Goal: Task Accomplishment & Management: Use online tool/utility

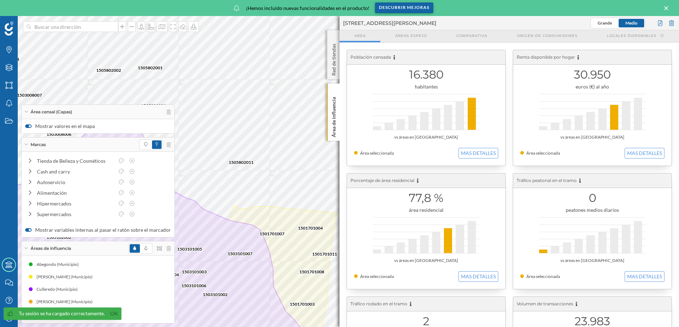
click at [404, 8] on div "Descubrir mejoras" at bounding box center [404, 7] width 58 height 11
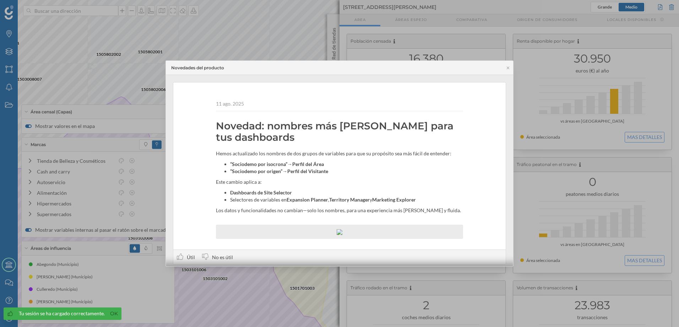
scroll to position [13, 0]
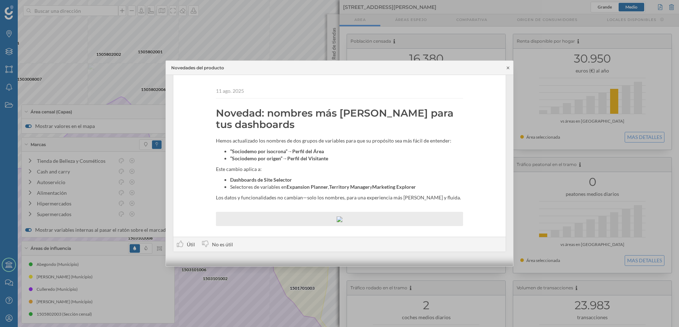
click at [509, 69] on icon at bounding box center [507, 68] width 5 height 4
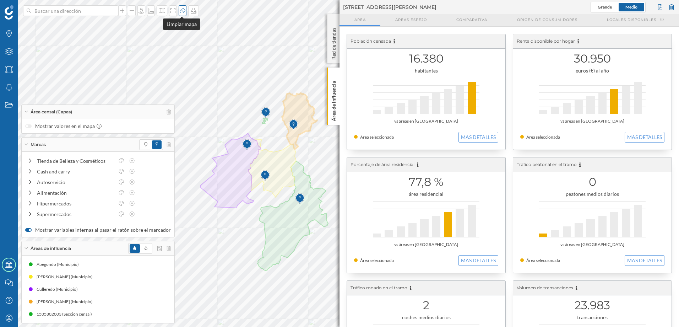
click at [180, 13] on div at bounding box center [183, 10] width 8 height 11
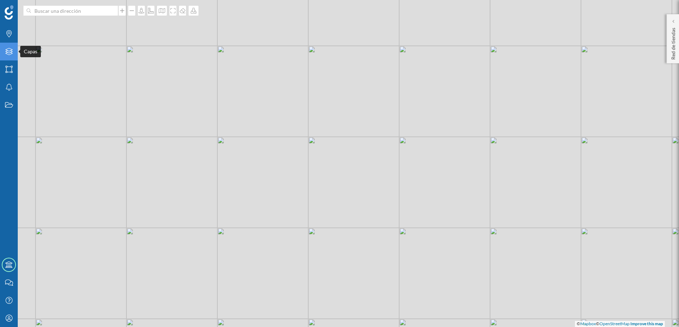
click at [13, 54] on icon "Capas" at bounding box center [9, 51] width 9 height 7
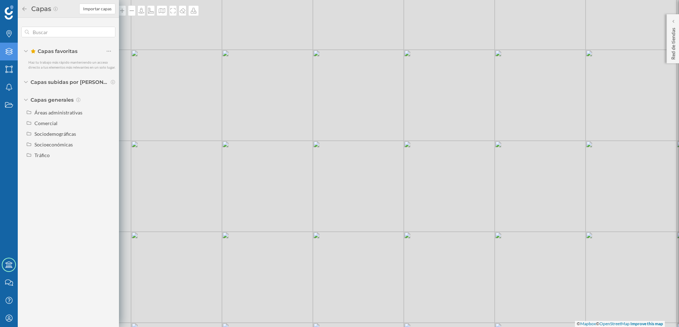
drag, startPoint x: 194, startPoint y: 101, endPoint x: 185, endPoint y: 32, distance: 69.2
click at [199, 104] on div "© Mapbox © OpenStreetMap Improve this map" at bounding box center [339, 163] width 679 height 327
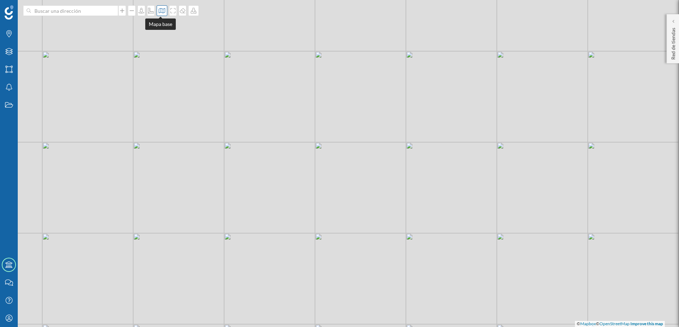
click at [164, 10] on div at bounding box center [162, 10] width 11 height 11
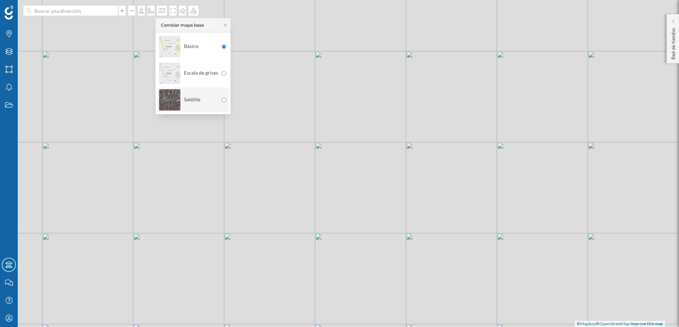
click at [200, 95] on div "Satélite" at bounding box center [188, 99] width 59 height 25
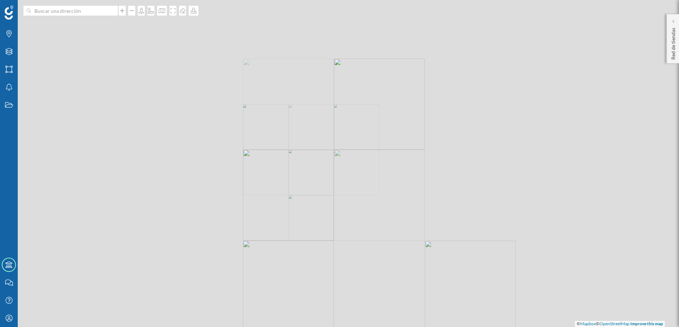
drag, startPoint x: 209, startPoint y: 256, endPoint x: 315, endPoint y: 81, distance: 204.8
click at [313, 86] on div "© Mapbox © OpenStreetMap Improve this map" at bounding box center [339, 163] width 679 height 327
drag, startPoint x: 230, startPoint y: 250, endPoint x: 284, endPoint y: 110, distance: 150.1
click at [284, 110] on div "© Mapbox © OpenStreetMap Improve this map" at bounding box center [339, 163] width 679 height 327
drag, startPoint x: 334, startPoint y: 183, endPoint x: 321, endPoint y: 151, distance: 34.7
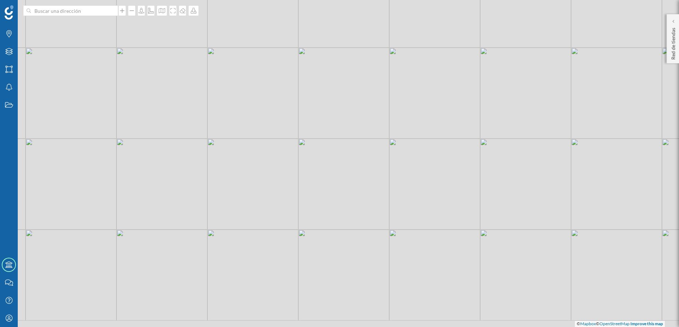
click at [321, 151] on div "© Mapbox © OpenStreetMap Improve this map" at bounding box center [339, 163] width 679 height 327
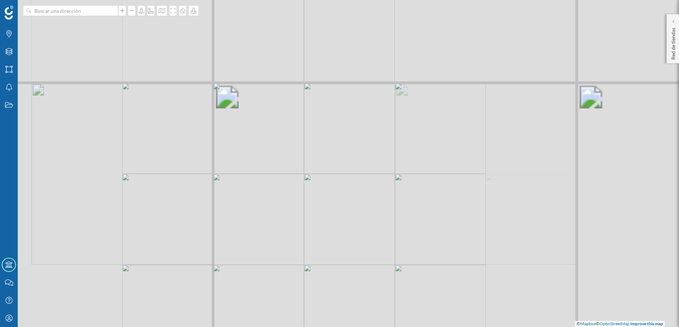
drag, startPoint x: 316, startPoint y: 135, endPoint x: 287, endPoint y: 169, distance: 45.4
click at [287, 169] on div "© Mapbox © OpenStreetMap Improve this map" at bounding box center [339, 163] width 679 height 327
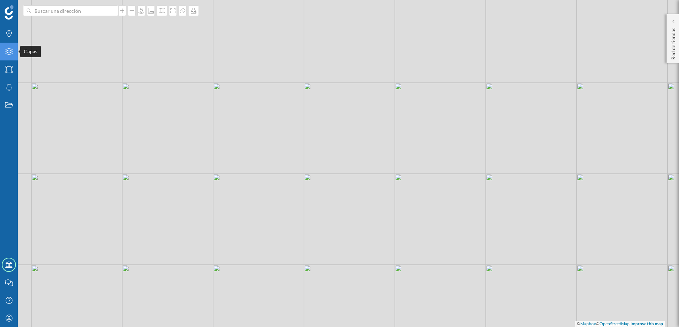
click at [13, 55] on div "Capas" at bounding box center [9, 52] width 18 height 18
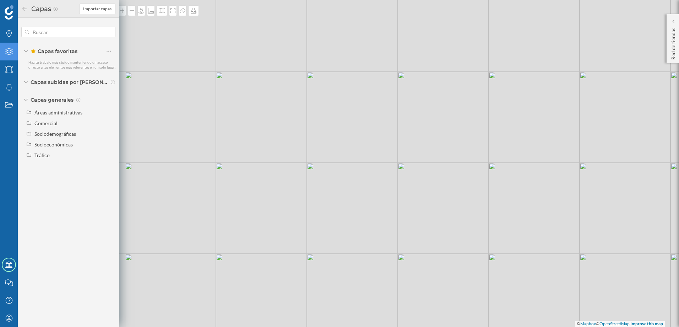
drag, startPoint x: 237, startPoint y: 174, endPoint x: 244, endPoint y: 137, distance: 37.8
click at [244, 137] on div "© Mapbox © OpenStreetMap Improve this map" at bounding box center [339, 163] width 679 height 327
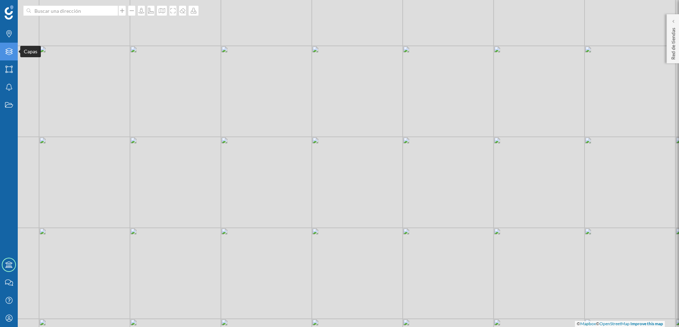
click at [8, 53] on icon at bounding box center [8, 51] width 7 height 7
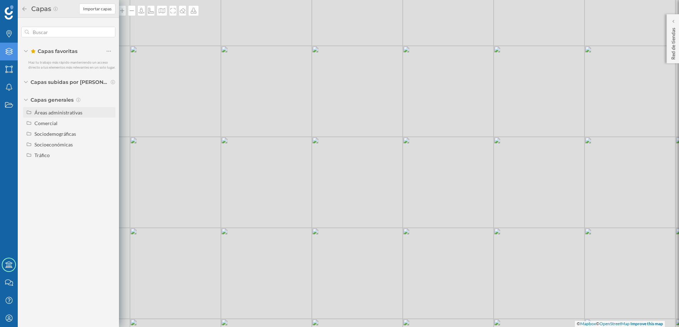
click at [81, 112] on div "Áreas administrativas" at bounding box center [58, 112] width 48 height 6
click at [111, 156] on input "Distrito" at bounding box center [110, 155] width 5 height 5
radio input "true"
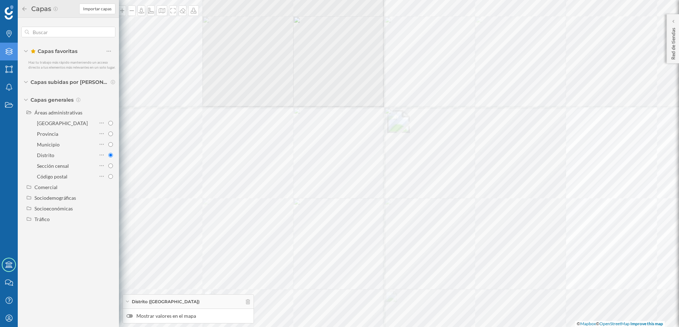
drag, startPoint x: 256, startPoint y: 160, endPoint x: 253, endPoint y: 212, distance: 51.6
click at [306, 140] on div "© Mapbox © OpenStreetMap Improve this map" at bounding box center [339, 163] width 679 height 327
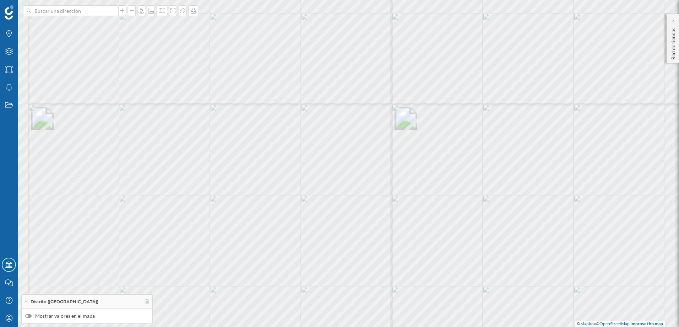
click at [29, 316] on div at bounding box center [28, 316] width 6 height 4
click at [0, 0] on input "Mostrar valores en el mapa" at bounding box center [0, 0] width 0 height 0
drag, startPoint x: 321, startPoint y: 121, endPoint x: 326, endPoint y: 155, distance: 33.8
click at [326, 155] on div "3605705 3605707 3605708 3605703 3605702 3605704 3605709 3605701 3605706 3603303…" at bounding box center [339, 163] width 679 height 327
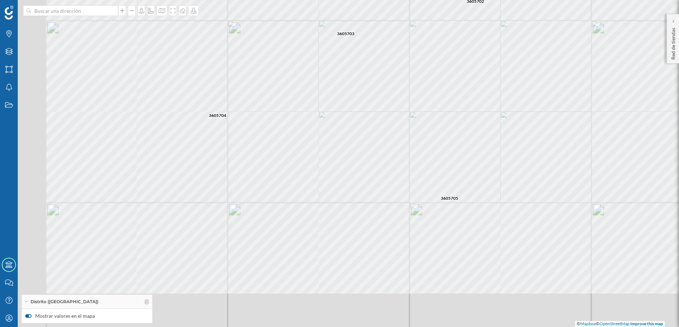
drag, startPoint x: 230, startPoint y: 212, endPoint x: 355, endPoint y: 113, distance: 159.7
click at [354, 113] on div "3605703 3605701 3605702 3605705 3605707 3605704 3605708 3605706 3605709 3603303…" at bounding box center [339, 163] width 679 height 327
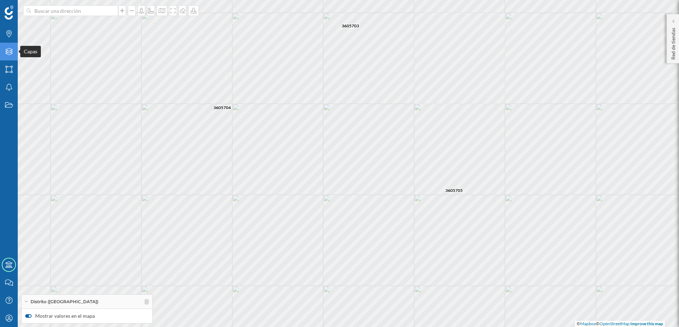
click at [11, 56] on div "Capas" at bounding box center [9, 52] width 18 height 18
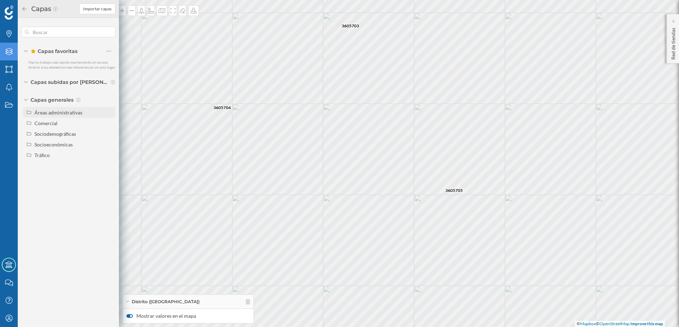
click at [66, 116] on div "Áreas administrativas" at bounding box center [69, 112] width 92 height 11
click at [111, 167] on input "Sección censal" at bounding box center [110, 165] width 5 height 5
radio input "true"
click at [28, 99] on icon at bounding box center [26, 100] width 4 height 2
click at [129, 317] on div at bounding box center [129, 316] width 6 height 4
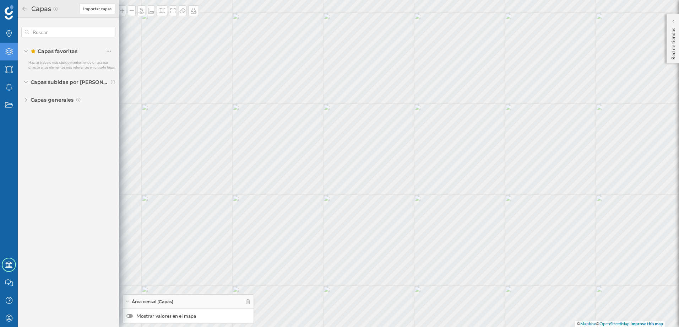
click at [0, 0] on input "Mostrar valores en el mapa" at bounding box center [0, 0] width 0 height 0
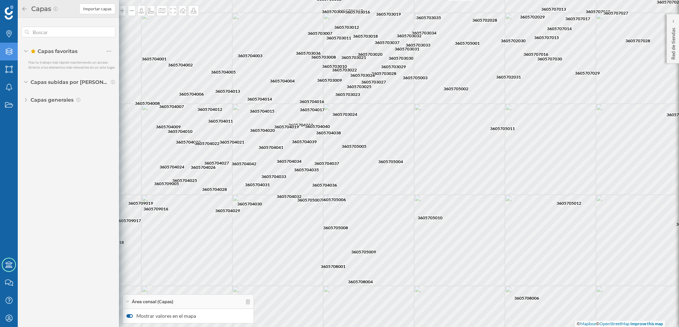
click at [26, 6] on icon at bounding box center [24, 8] width 6 height 5
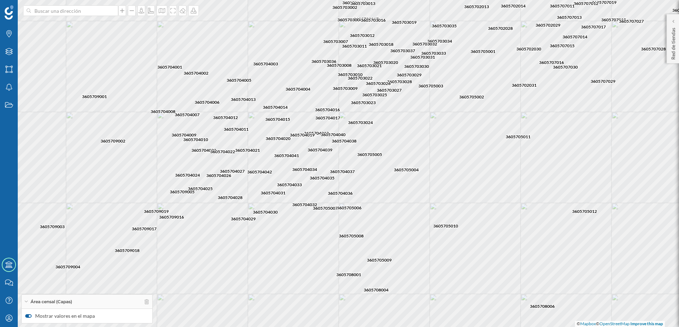
drag, startPoint x: 284, startPoint y: 138, endPoint x: 291, endPoint y: 143, distance: 8.7
click at [290, 143] on div "3605704042 3605704038 3605704017 3605704011 3605704031 3605704040 3605704033 36…" at bounding box center [339, 163] width 679 height 327
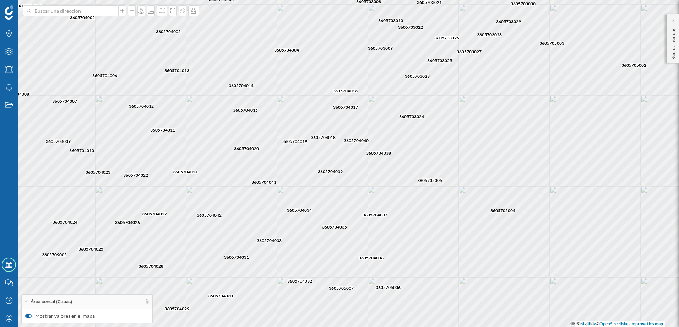
click at [372, 155] on div "3605704042 3605704011 3605704013 3605704021 3605704041 3605704034 3605704019 36…" at bounding box center [339, 163] width 679 height 327
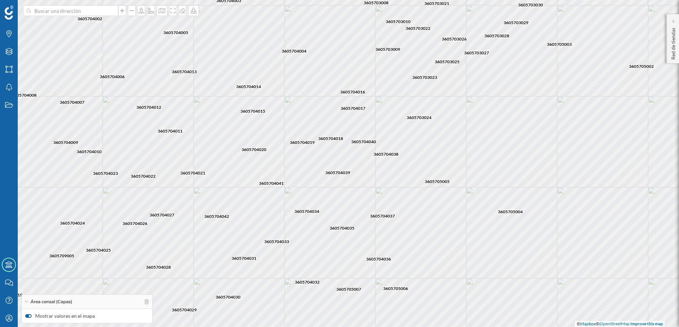
drag, startPoint x: 344, startPoint y: 136, endPoint x: 352, endPoint y: 137, distance: 7.5
click at [352, 137] on div "3605704042 3605704011 3605704013 3605704021 3605704041 3605704034 3605704019 36…" at bounding box center [339, 163] width 679 height 327
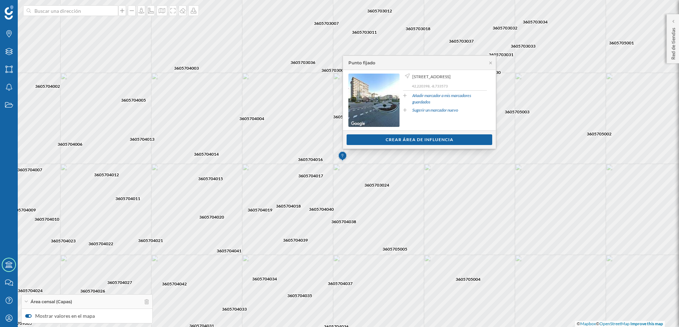
click at [390, 145] on div "Ver clientes Crear área de influencia" at bounding box center [419, 139] width 153 height 18
click at [389, 140] on div "Crear área de influencia" at bounding box center [420, 139] width 146 height 11
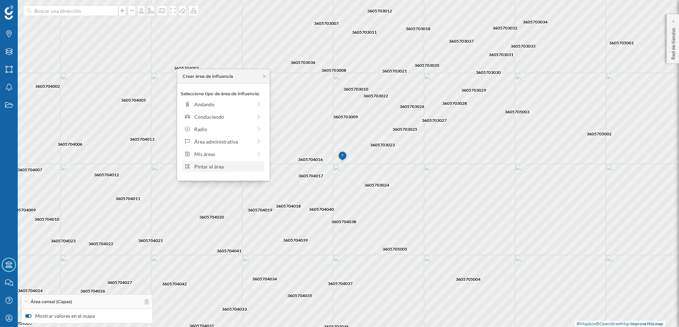
click at [230, 167] on div "Pintar el área" at bounding box center [228, 166] width 68 height 7
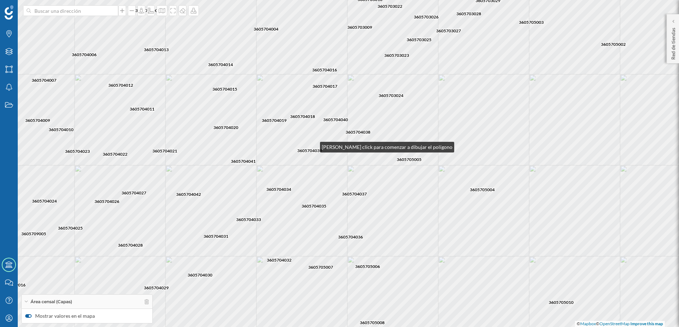
drag, startPoint x: 299, startPoint y: 235, endPoint x: 313, endPoint y: 145, distance: 90.6
click at [313, 145] on div "3605704042 3605704011 3605704013 3605704021 3605704041 3605704034 3605704019 36…" at bounding box center [339, 163] width 679 height 327
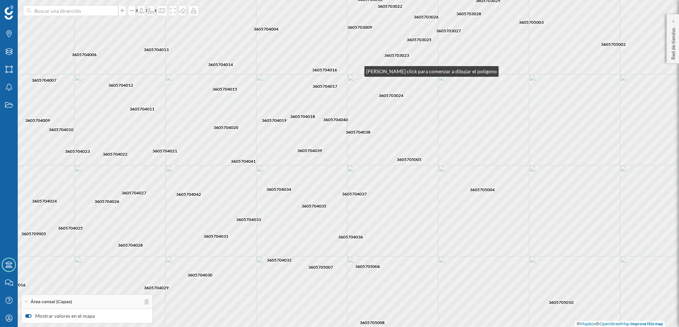
click at [357, 70] on div "3605704042 3605704011 3605704013 3605704021 3605704041 3605704034 3605704019 36…" at bounding box center [339, 163] width 679 height 327
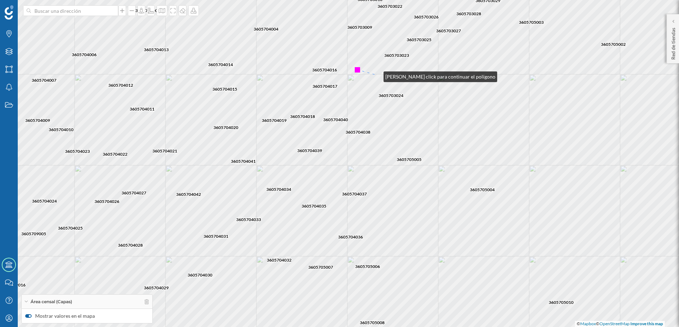
click at [376, 75] on div "3605704042 3605704011 3605704013 3605704021 3605704041 3605704034 3605704019 36…" at bounding box center [339, 163] width 679 height 327
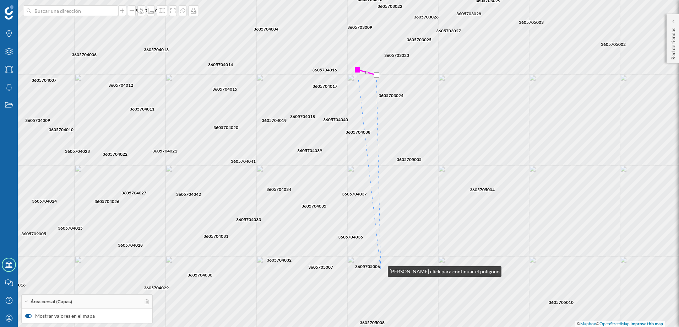
click at [381, 270] on div "3605704042 3605704011 3605704013 3605704021 3605704041 3605704034 3605704019 36…" at bounding box center [339, 163] width 679 height 327
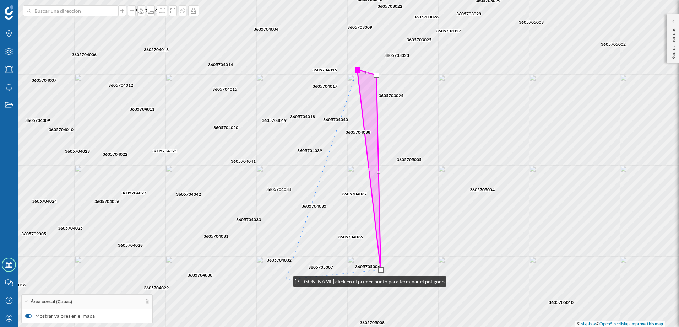
click at [286, 279] on div "3605704042 3605704011 3605704013 3605704021 3605704041 3605704034 3605704019 36…" at bounding box center [339, 163] width 679 height 327
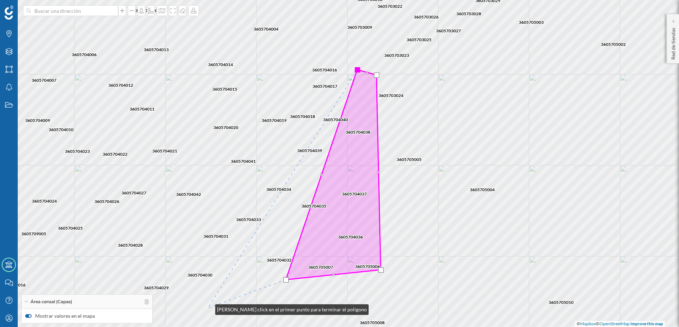
click at [208, 308] on div "3605704042 3605704011 3605704013 3605704021 3605704041 3605704034 3605704019 36…" at bounding box center [339, 163] width 679 height 327
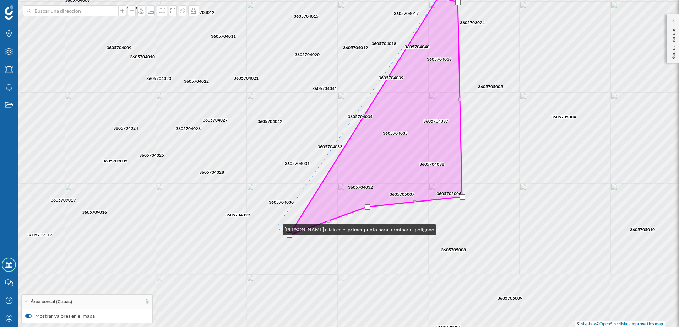
drag, startPoint x: 194, startPoint y: 300, endPoint x: 276, endPoint y: 228, distance: 109.2
click at [276, 228] on div "3605704042 3605704011 3605704013 3605704021 3605704041 3605704034 3605704019 36…" at bounding box center [339, 163] width 679 height 327
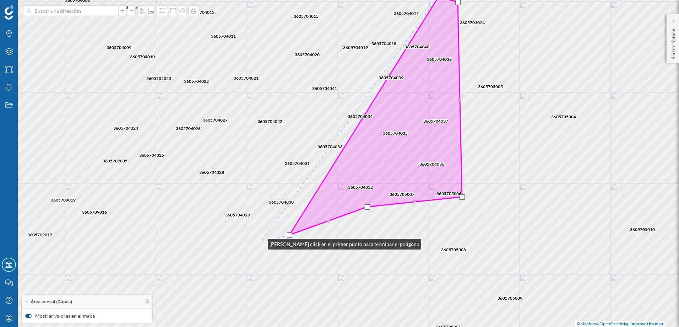
click at [259, 244] on div "3605704042 3605704011 3605704013 3605704021 3605704041 3605704034 3605704019 36…" at bounding box center [339, 163] width 679 height 327
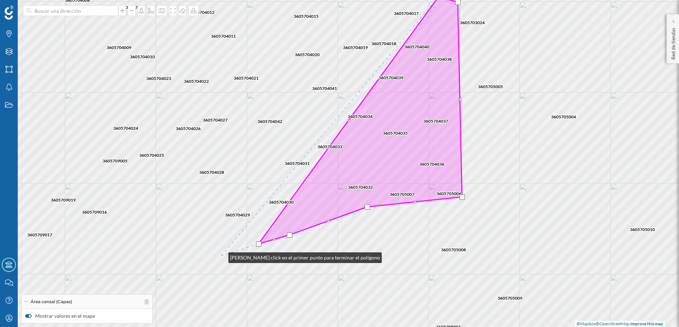
click at [221, 256] on div "3605704042 3605704011 3605704013 3605704021 3605704041 3605704034 3605704019 36…" at bounding box center [339, 163] width 679 height 327
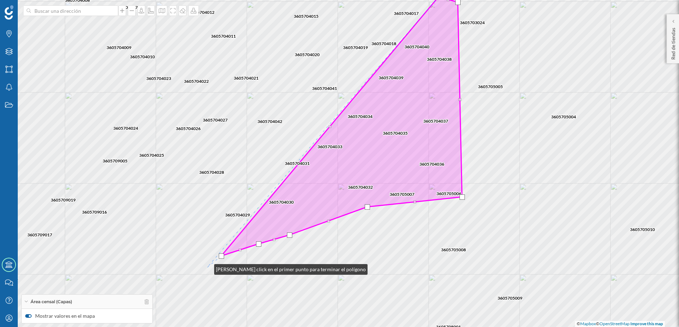
click at [207, 267] on div "3605704042 3605704011 3605704013 3605704021 3605704041 3605704034 3605704019 36…" at bounding box center [339, 163] width 679 height 327
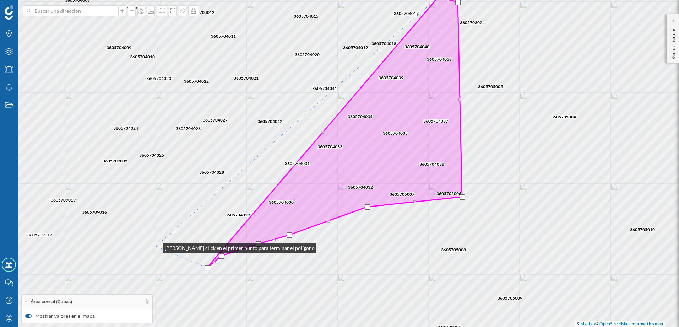
click at [154, 246] on div "3605704042 3605704011 3605704013 3605704021 3605704041 3605704034 3605704019 36…" at bounding box center [339, 163] width 679 height 327
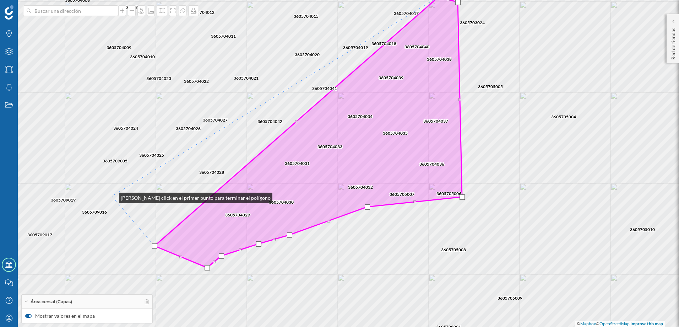
click at [112, 196] on div "3605704042 3605704011 3605704013 3605704021 3605704041 3605704034 3605704019 36…" at bounding box center [339, 163] width 679 height 327
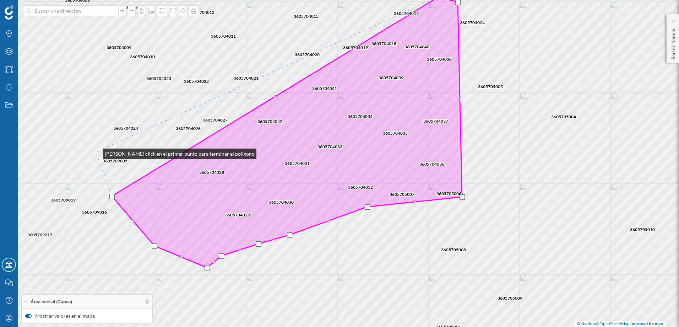
click at [96, 152] on div "3605704042 3605704011 3605704013 3605704021 3605704041 3605704034 3605704019 36…" at bounding box center [339, 163] width 679 height 327
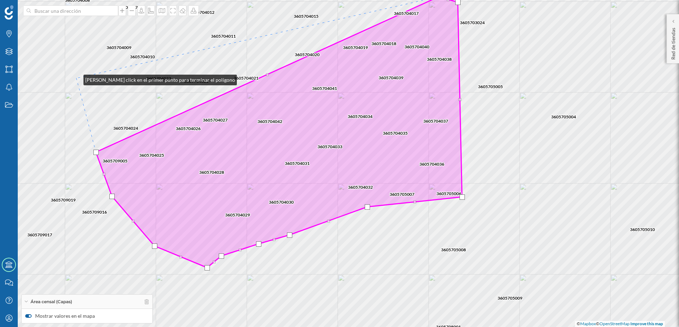
click at [76, 78] on div "3605704042 3605704011 3605704013 3605704021 3605704041 3605704034 3605704019 36…" at bounding box center [339, 163] width 679 height 327
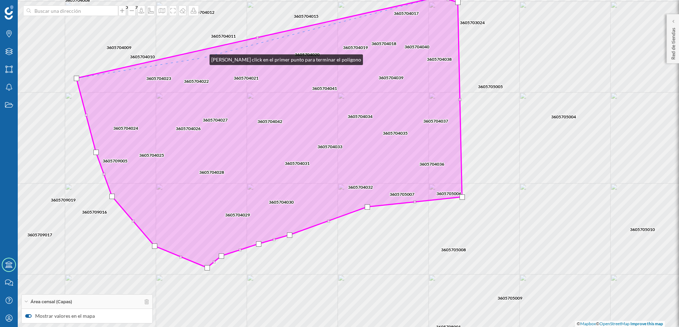
click at [202, 58] on icon at bounding box center [269, 132] width 386 height 271
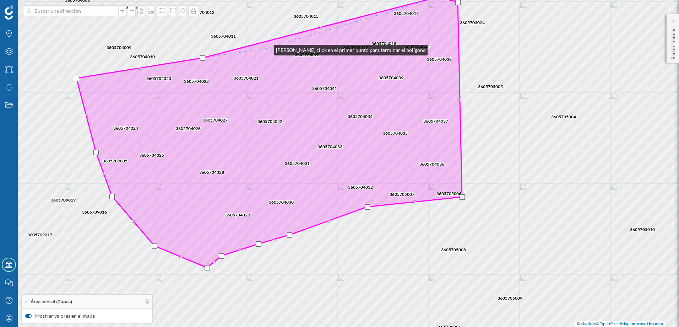
click at [267, 48] on icon at bounding box center [269, 132] width 386 height 271
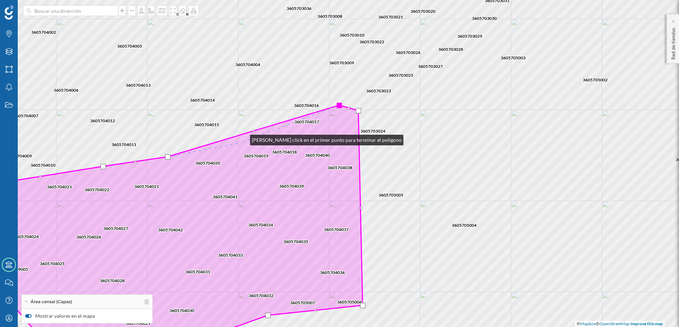
drag, startPoint x: 342, startPoint y: 30, endPoint x: 239, endPoint y: 148, distance: 156.8
click at [239, 148] on icon at bounding box center [170, 240] width 386 height 271
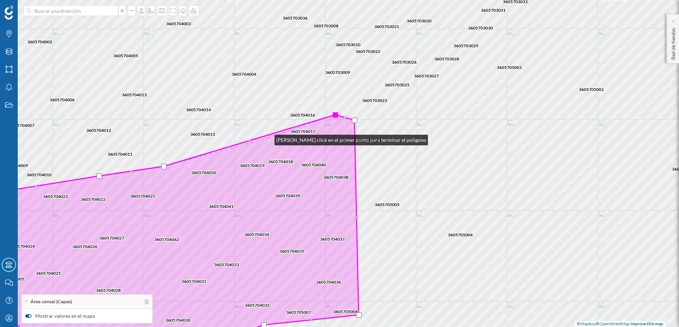
click at [267, 138] on icon at bounding box center [166, 238] width 386 height 246
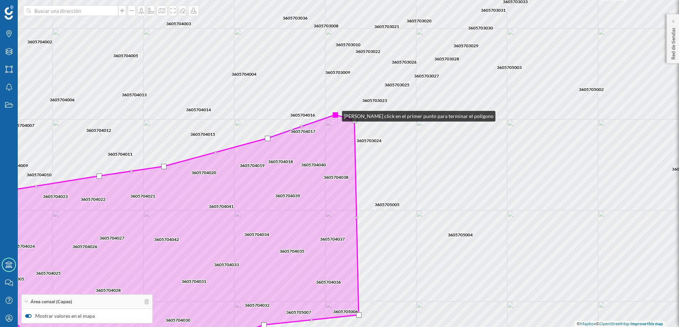
click at [335, 114] on div at bounding box center [335, 114] width 5 height 5
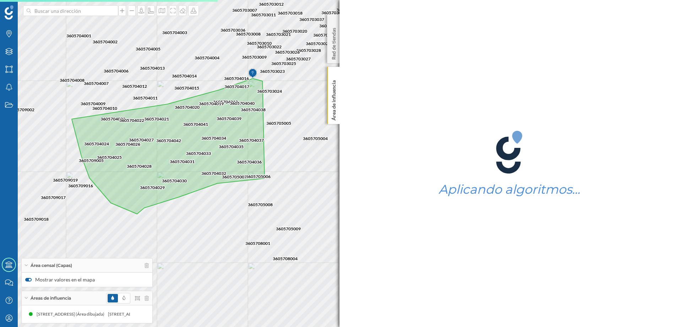
drag, startPoint x: 119, startPoint y: 195, endPoint x: 210, endPoint y: 214, distance: 93.2
click at [210, 214] on div "3605705012 3605705009 3605705010 3605705011 3605708006 3605705004 3605705003 36…" at bounding box center [339, 163] width 679 height 327
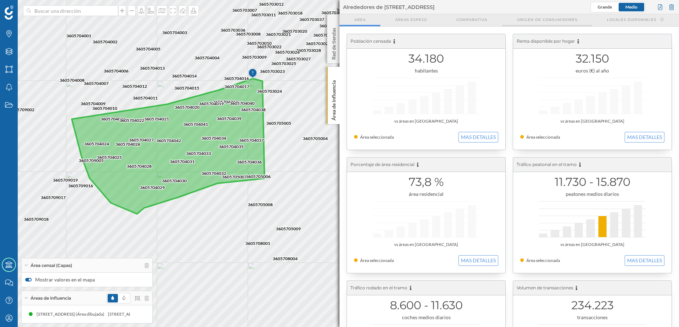
click at [559, 21] on span "Origen de consumidores" at bounding box center [547, 19] width 60 height 5
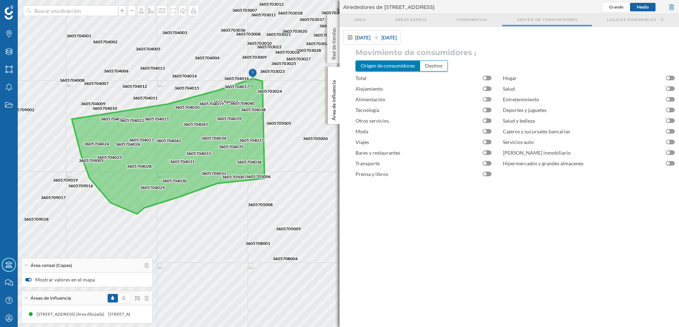
click at [490, 98] on div at bounding box center [487, 99] width 9 height 5
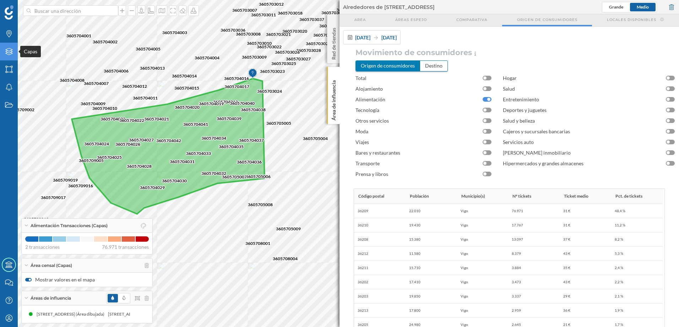
click at [6, 54] on icon at bounding box center [8, 51] width 7 height 7
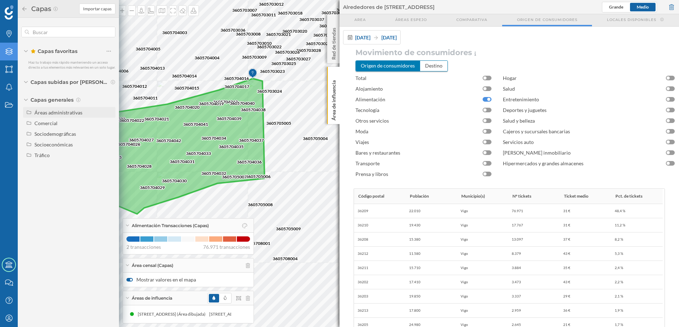
click at [58, 113] on div "Áreas administrativas" at bounding box center [58, 112] width 48 height 6
click at [110, 177] on input "Código postal" at bounding box center [110, 176] width 5 height 5
radio input "true"
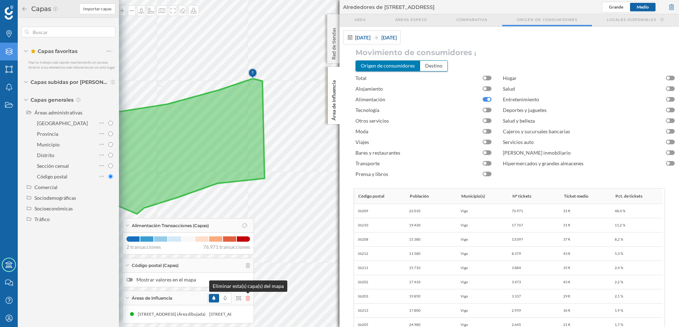
click at [248, 298] on icon at bounding box center [248, 297] width 4 height 5
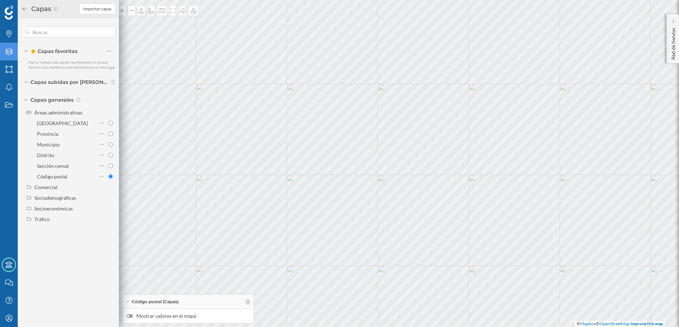
drag, startPoint x: 226, startPoint y: 164, endPoint x: 113, endPoint y: 108, distance: 125.8
click at [344, 165] on div "© Mapbox © OpenStreetMap Improve this map" at bounding box center [339, 163] width 679 height 327
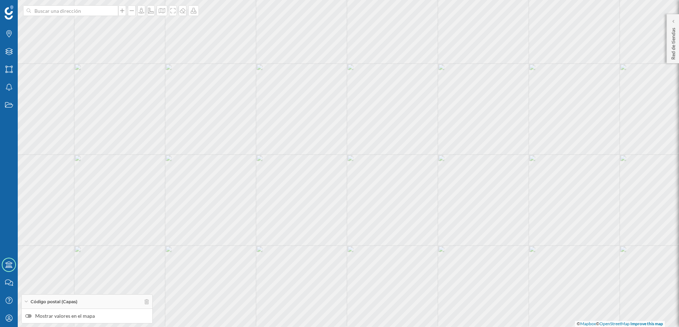
click at [30, 317] on div at bounding box center [28, 316] width 6 height 4
click at [0, 0] on input "Mostrar valores en el mapa" at bounding box center [0, 0] width 0 height 0
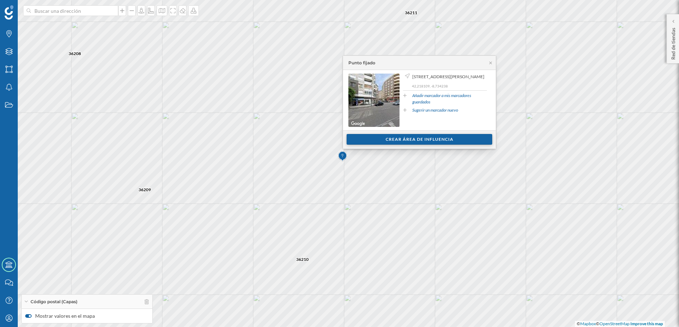
click at [408, 140] on div "Crear área de influencia" at bounding box center [420, 139] width 146 height 11
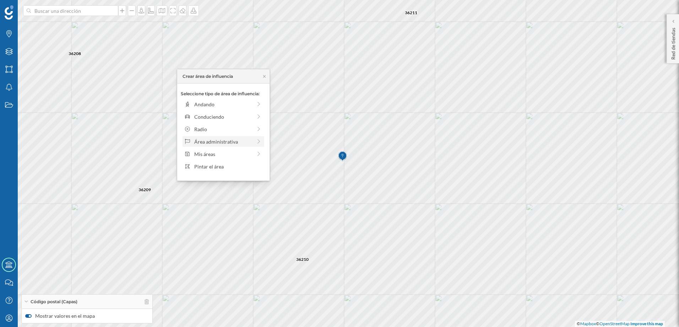
click at [246, 144] on div "Área administrativa" at bounding box center [223, 141] width 58 height 7
click at [220, 167] on div "Código postal" at bounding box center [229, 166] width 70 height 7
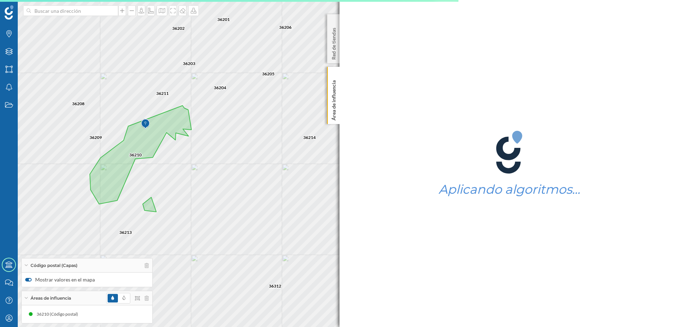
drag, startPoint x: 120, startPoint y: 143, endPoint x: 160, endPoint y: 170, distance: 47.4
click at [160, 170] on div "36419 36416 36313 36214 36318 36417 36201 36215 36210 36213 36203 36202 36204 3…" at bounding box center [339, 163] width 679 height 327
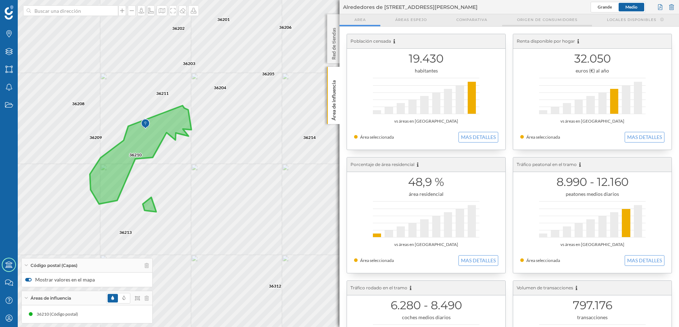
click at [540, 20] on span "Origen de consumidores" at bounding box center [547, 19] width 60 height 5
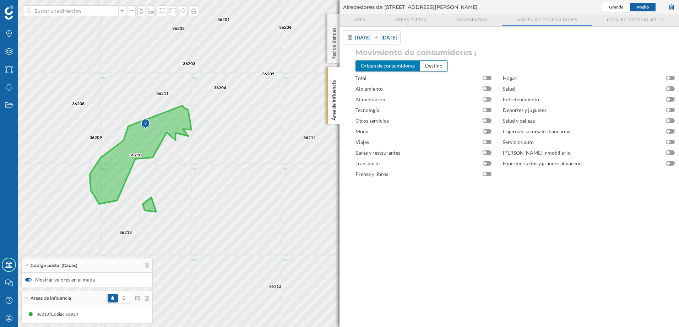
click at [489, 100] on div at bounding box center [487, 99] width 9 height 5
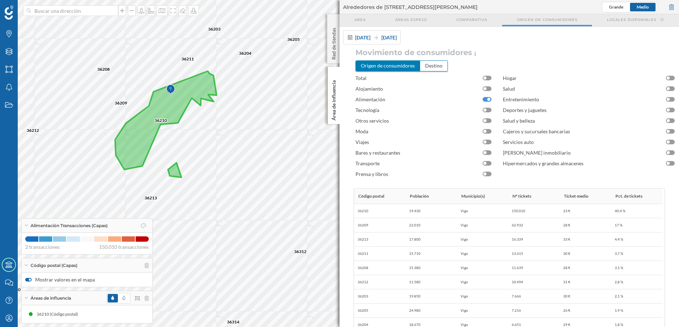
click at [54, 265] on span "Código postal (Capas)" at bounding box center [54, 265] width 47 height 6
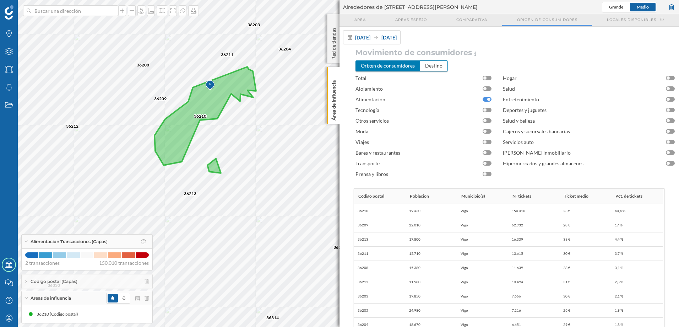
click at [48, 240] on span "Alimentación Transacciones (Capas)" at bounding box center [69, 241] width 77 height 6
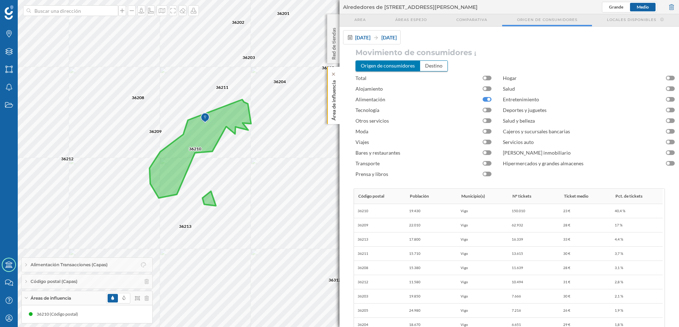
click at [338, 108] on div "Área de influencia" at bounding box center [333, 95] width 12 height 57
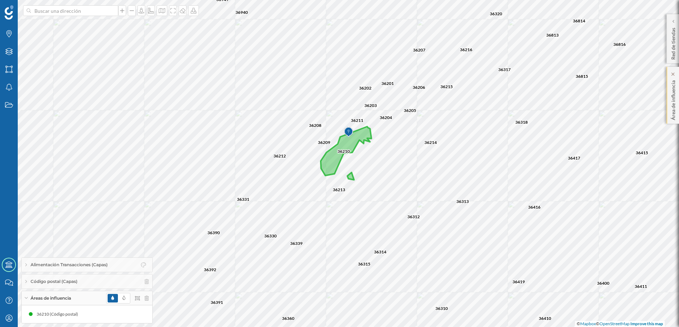
click at [674, 111] on p "Área de influencia" at bounding box center [673, 98] width 7 height 43
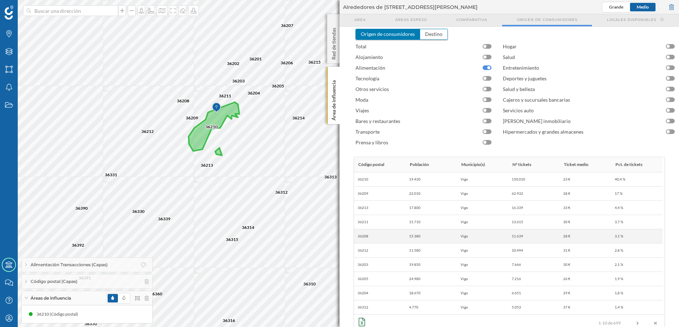
scroll to position [47, 0]
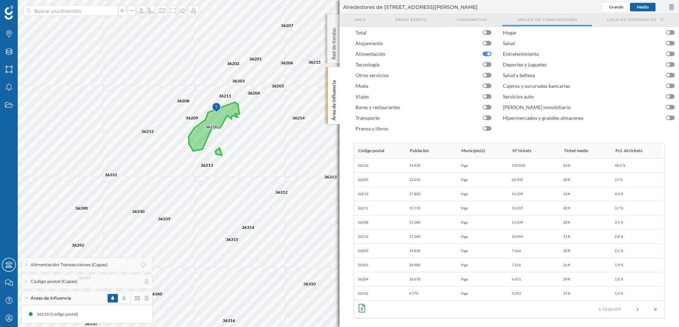
click at [363, 308] on icon at bounding box center [362, 308] width 6 height 9
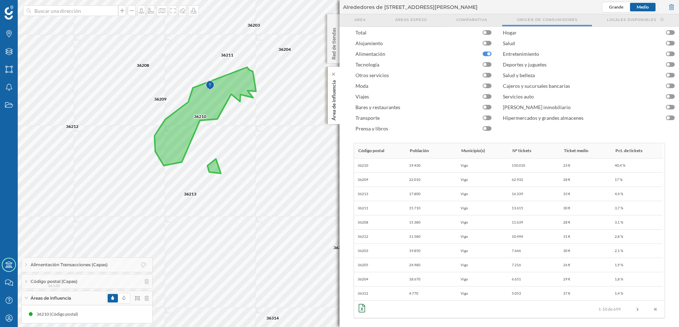
click at [337, 113] on p "Área de influencia" at bounding box center [333, 98] width 7 height 43
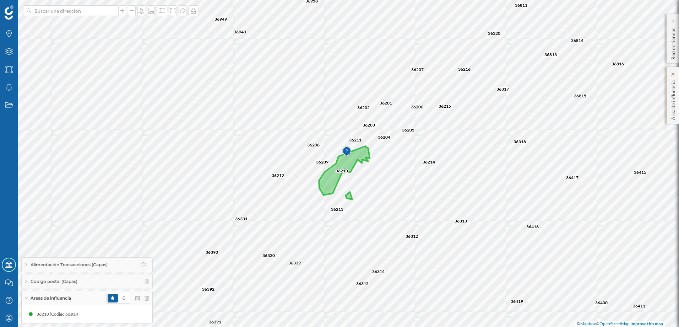
click at [670, 116] on p "Área de influencia" at bounding box center [673, 98] width 7 height 43
